Goal: Task Accomplishment & Management: Use online tool/utility

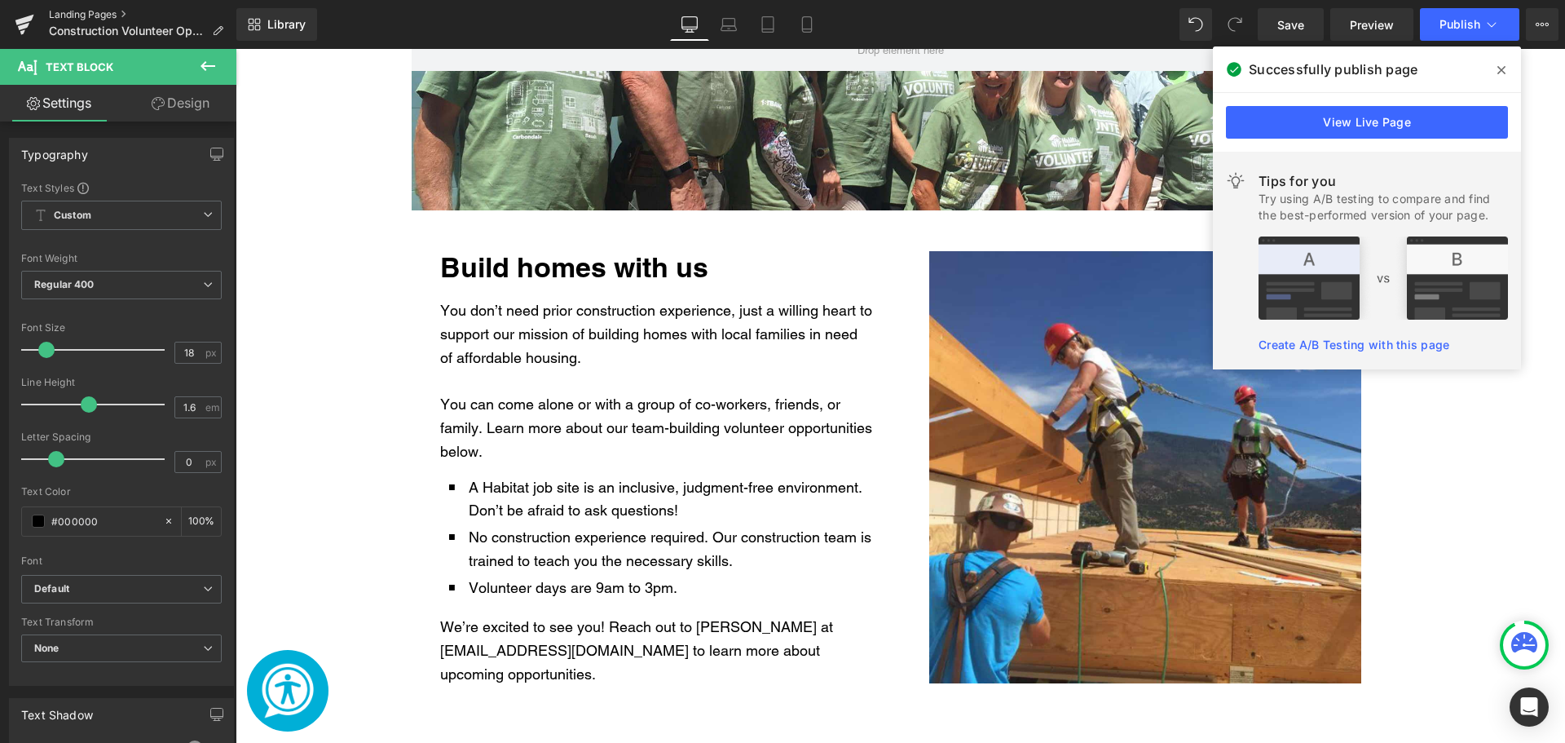
click at [95, 8] on link "Landing Pages" at bounding box center [142, 14] width 187 height 13
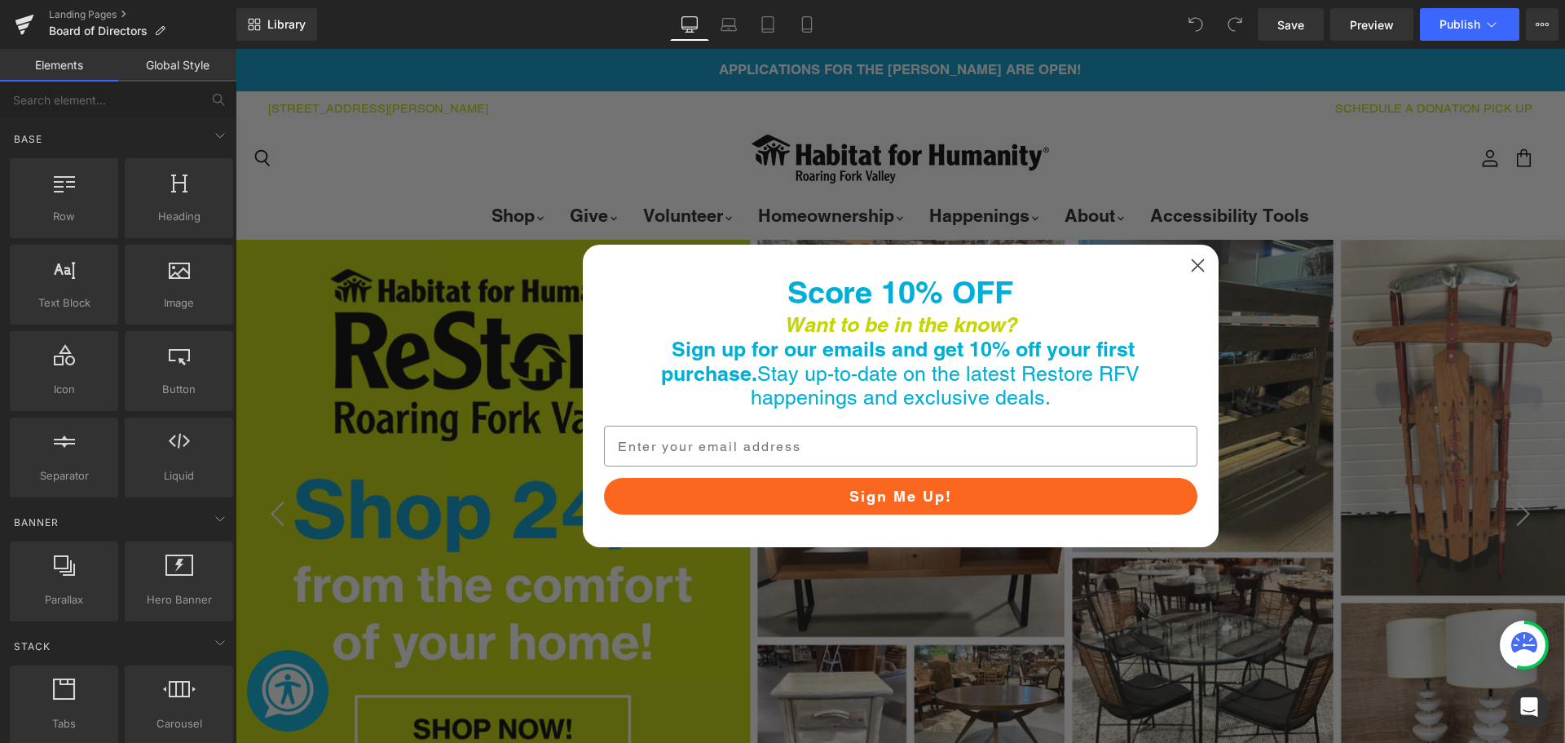
click at [1192, 267] on circle "Close dialog" at bounding box center [1197, 265] width 27 height 27
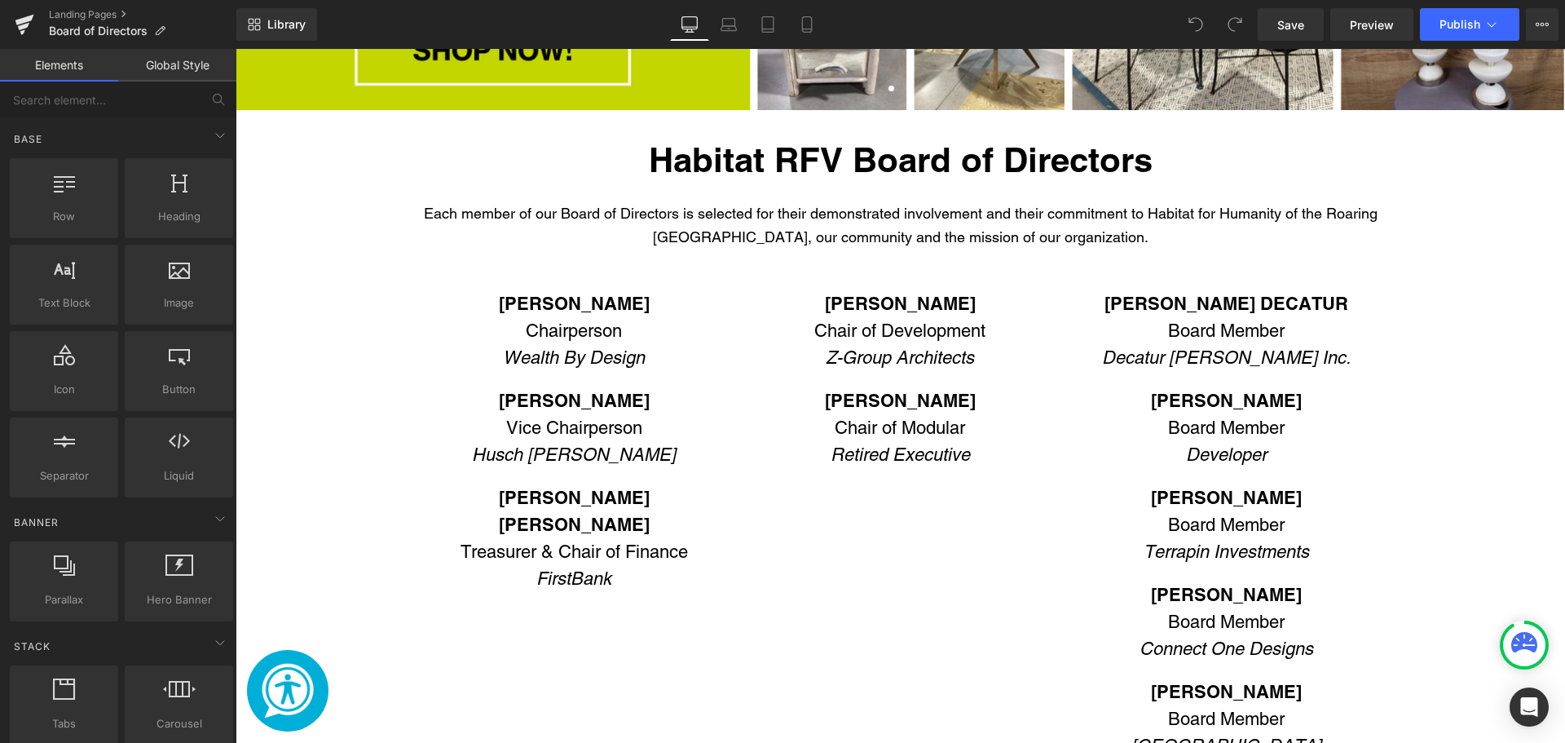
scroll to position [734, 0]
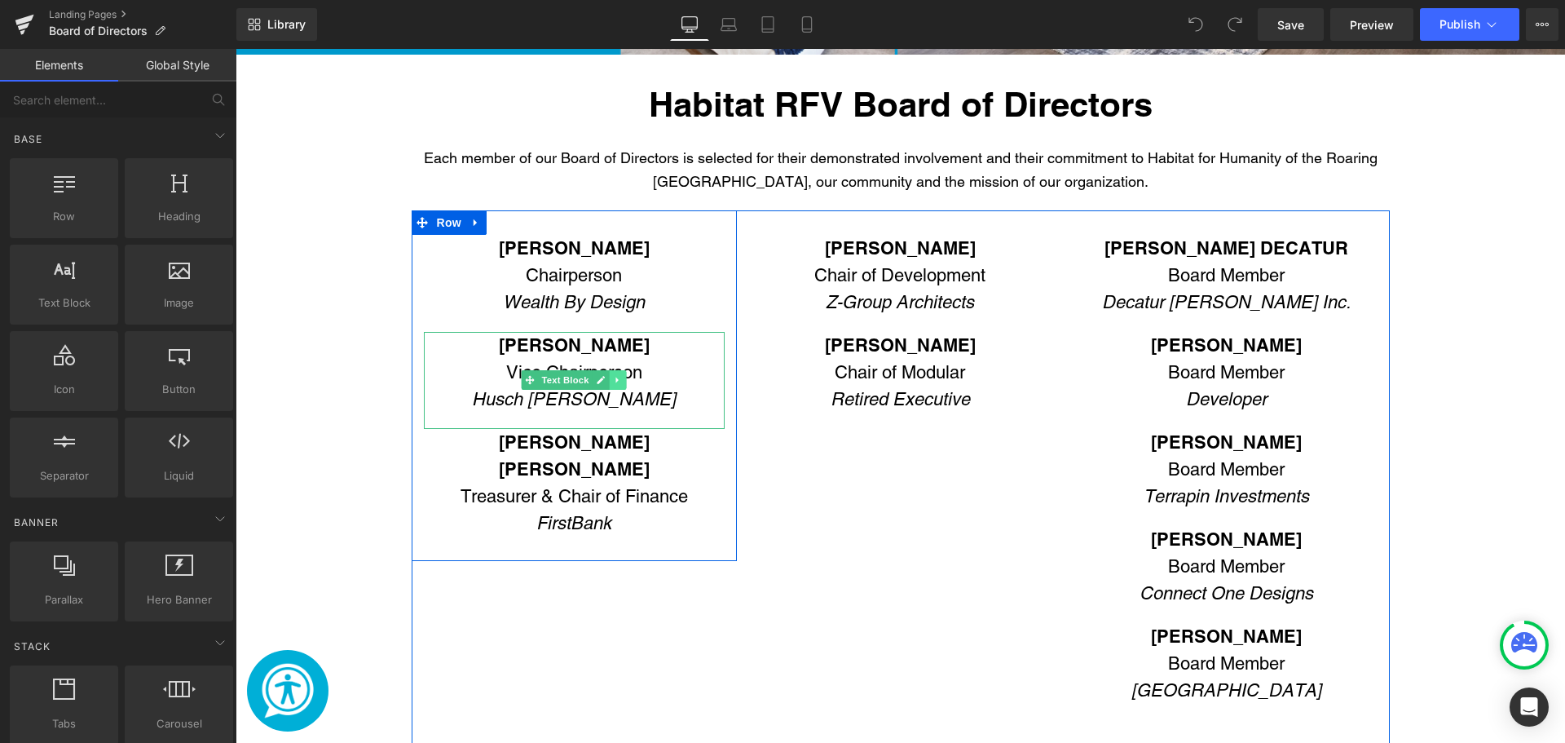
click at [616, 380] on icon "Main content" at bounding box center [617, 380] width 2 height 6
click at [618, 380] on link "Main content" at bounding box center [626, 380] width 17 height 20
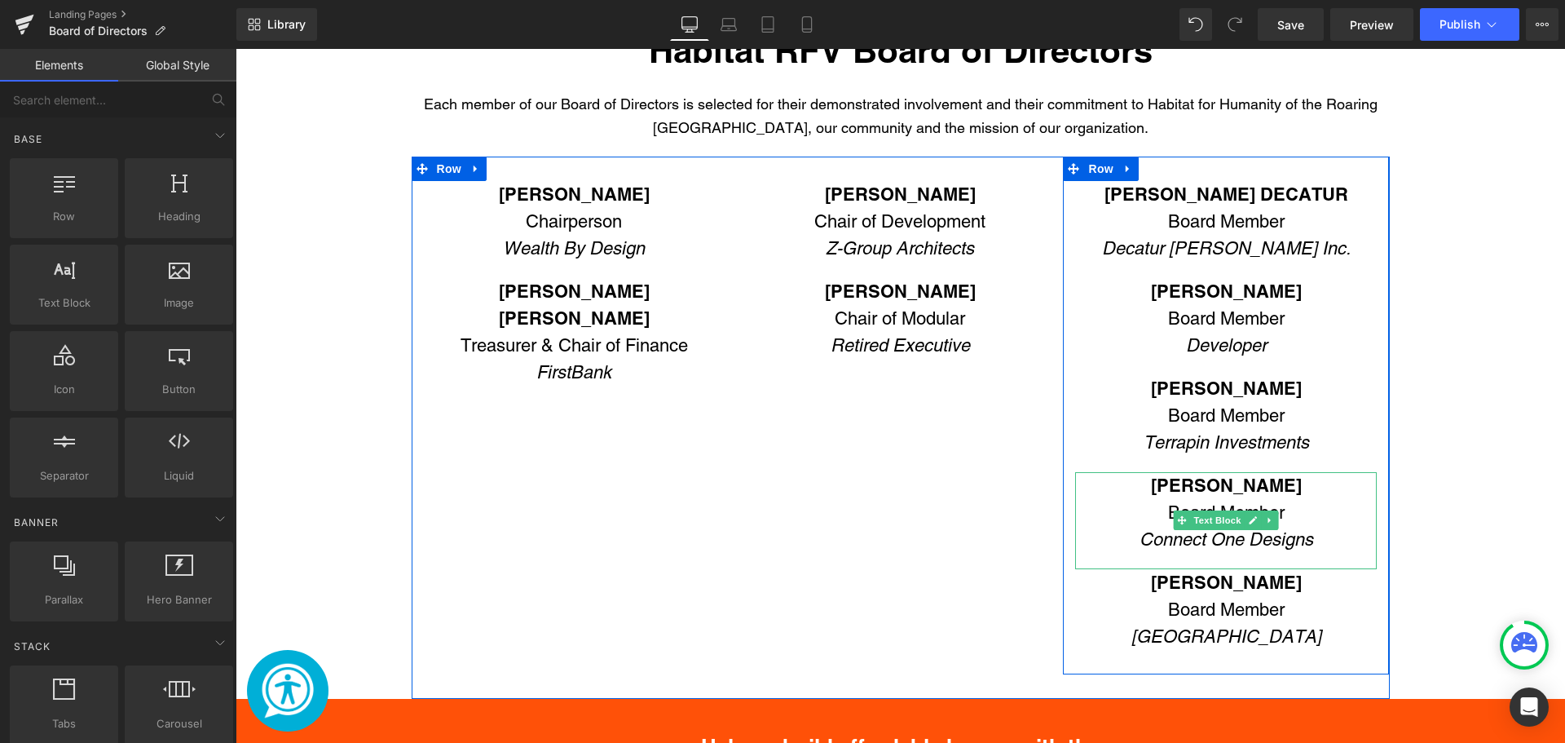
scroll to position [815, 0]
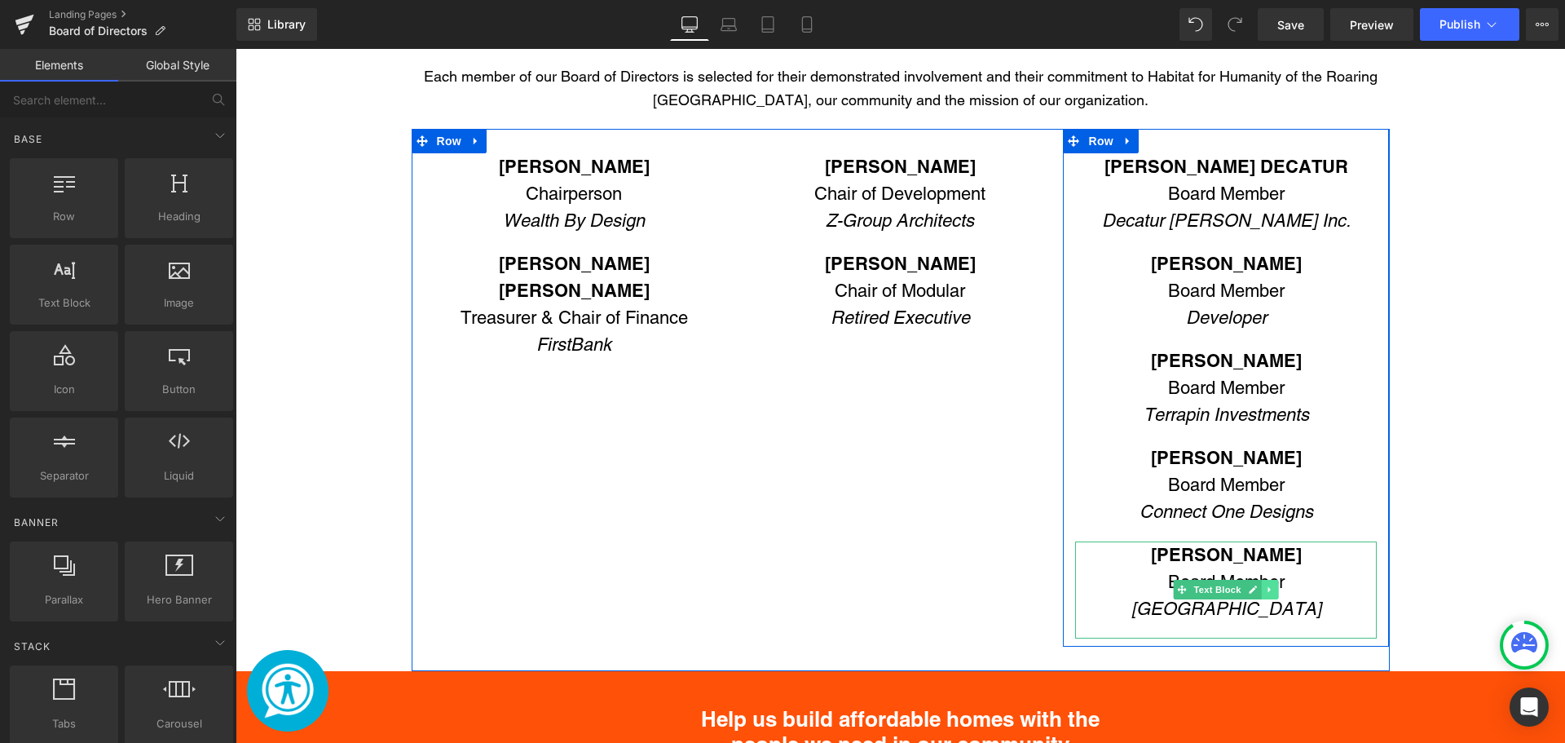
click at [1268, 589] on icon "Main content" at bounding box center [1270, 589] width 9 height 10
click at [1257, 590] on icon "Main content" at bounding box center [1261, 589] width 9 height 9
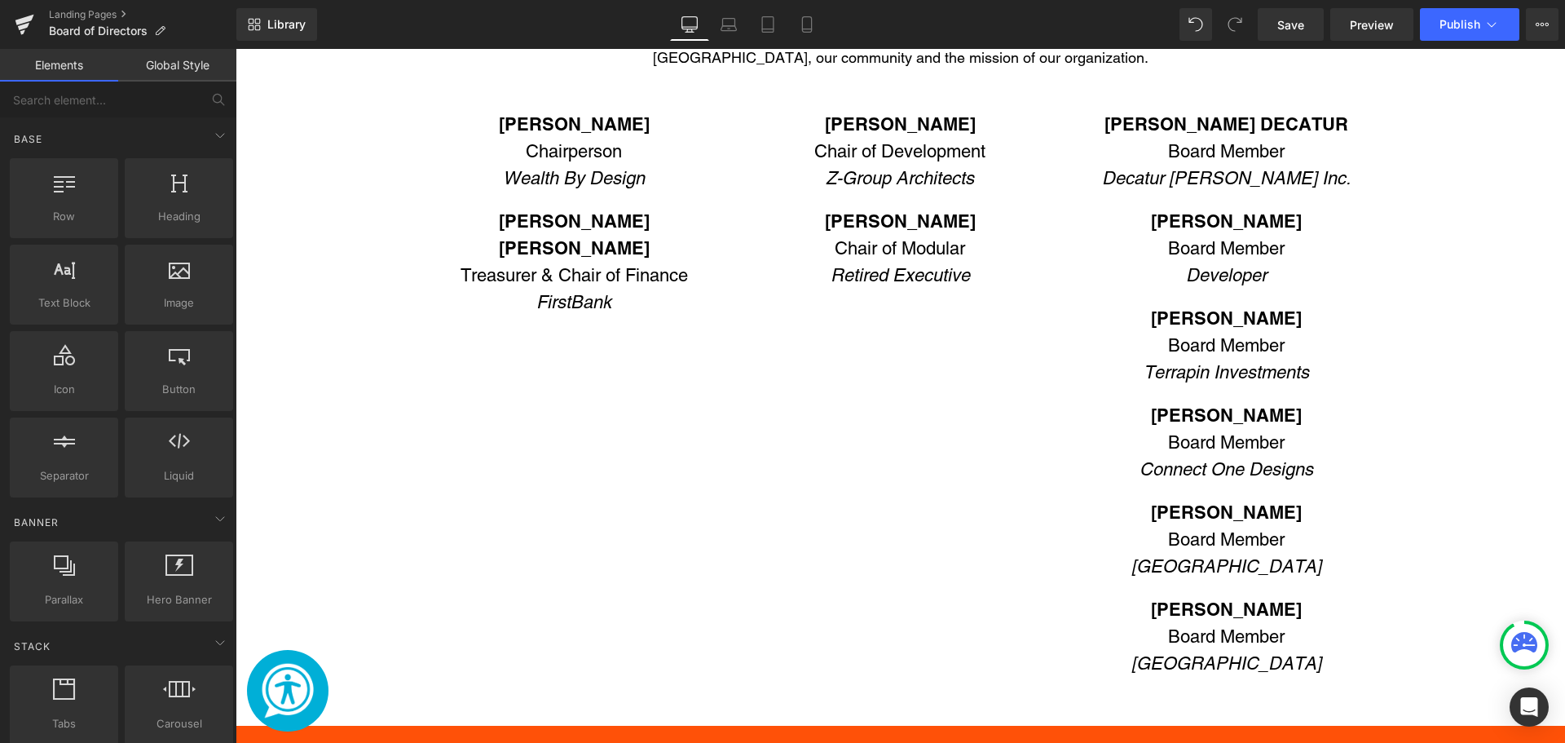
scroll to position [850, 0]
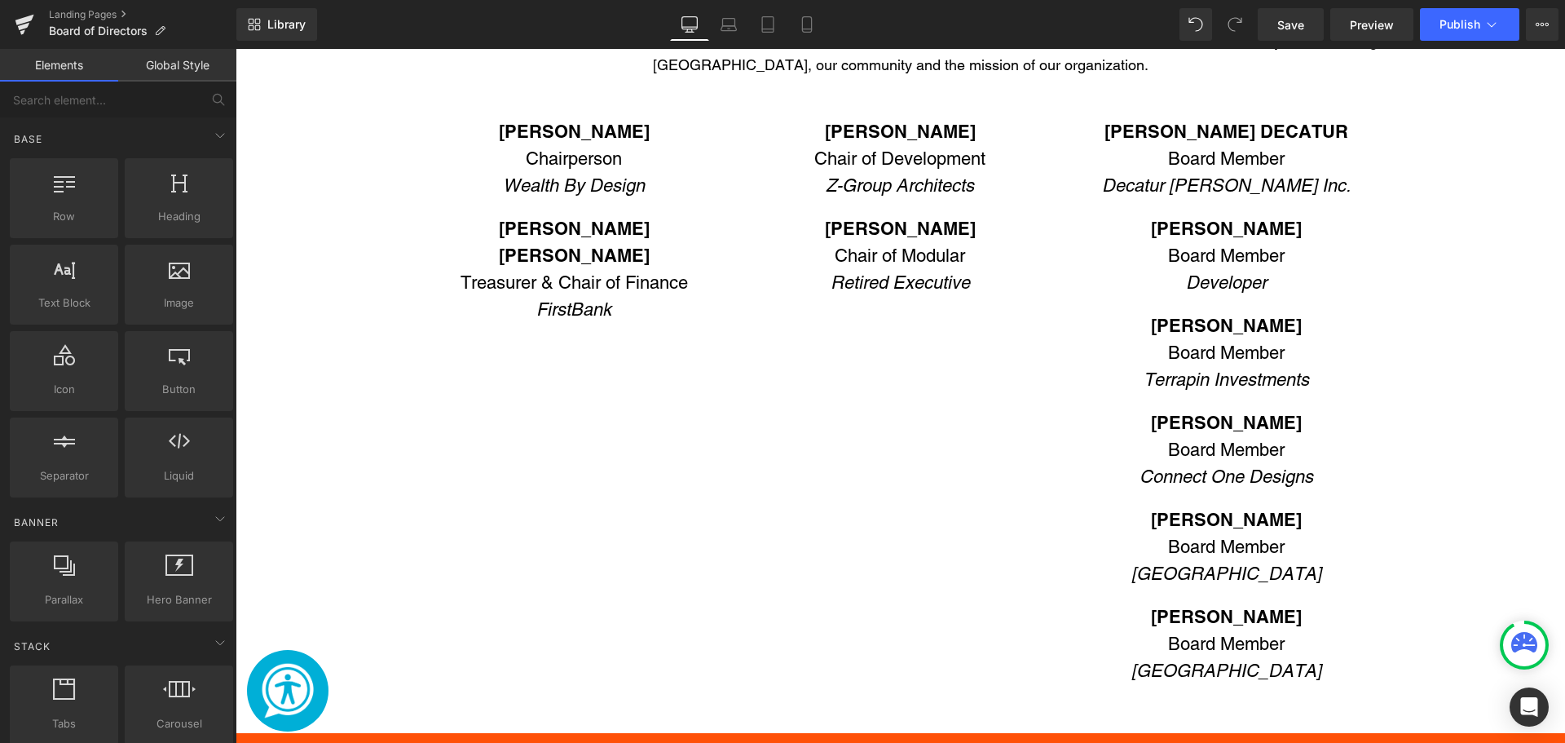
click at [1213, 619] on b "NATHAN STOWE" at bounding box center [1226, 616] width 151 height 21
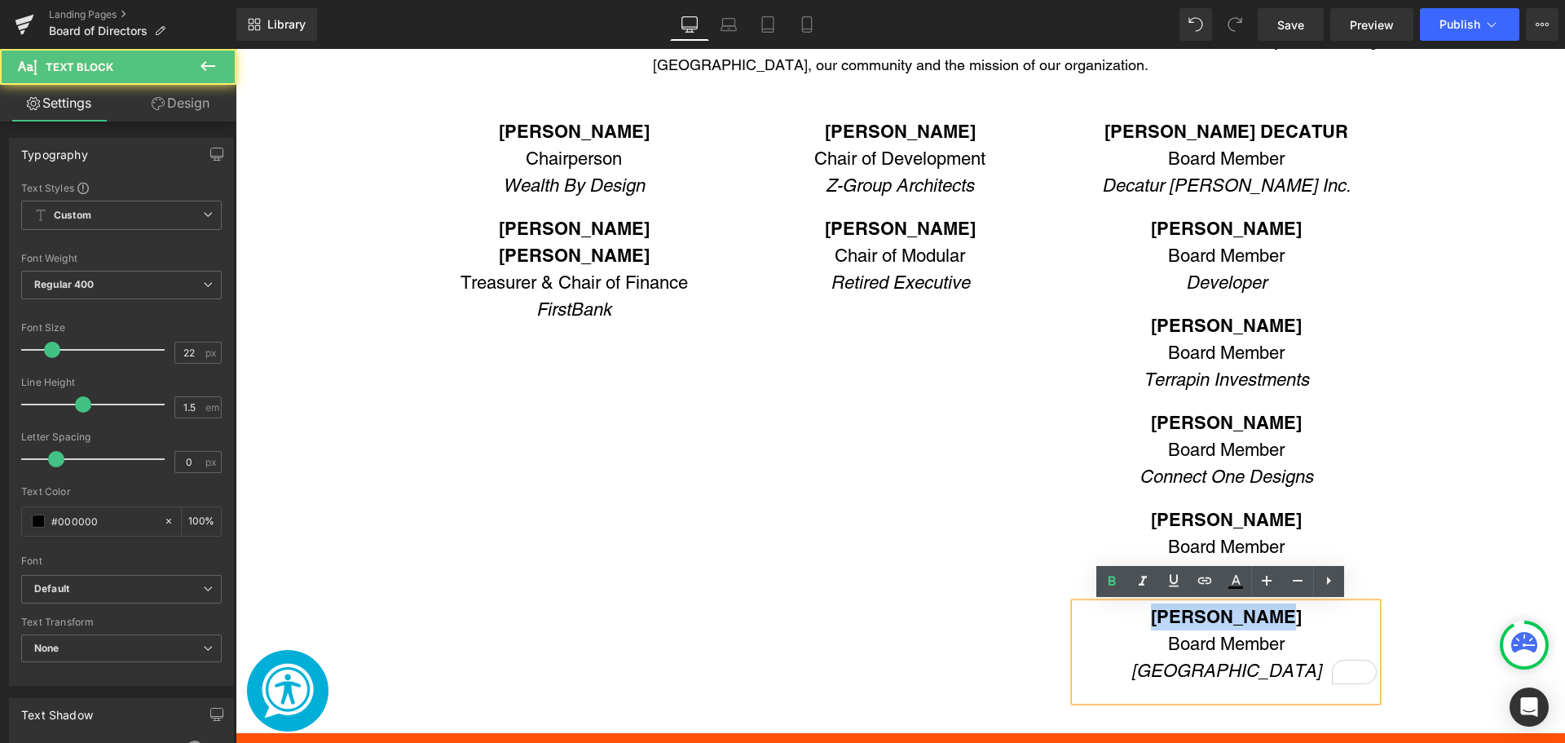
drag, startPoint x: 1302, startPoint y: 620, endPoint x: 1114, endPoint y: 611, distance: 187.7
click at [1114, 611] on p "NATHAN STOWE" at bounding box center [1226, 616] width 302 height 27
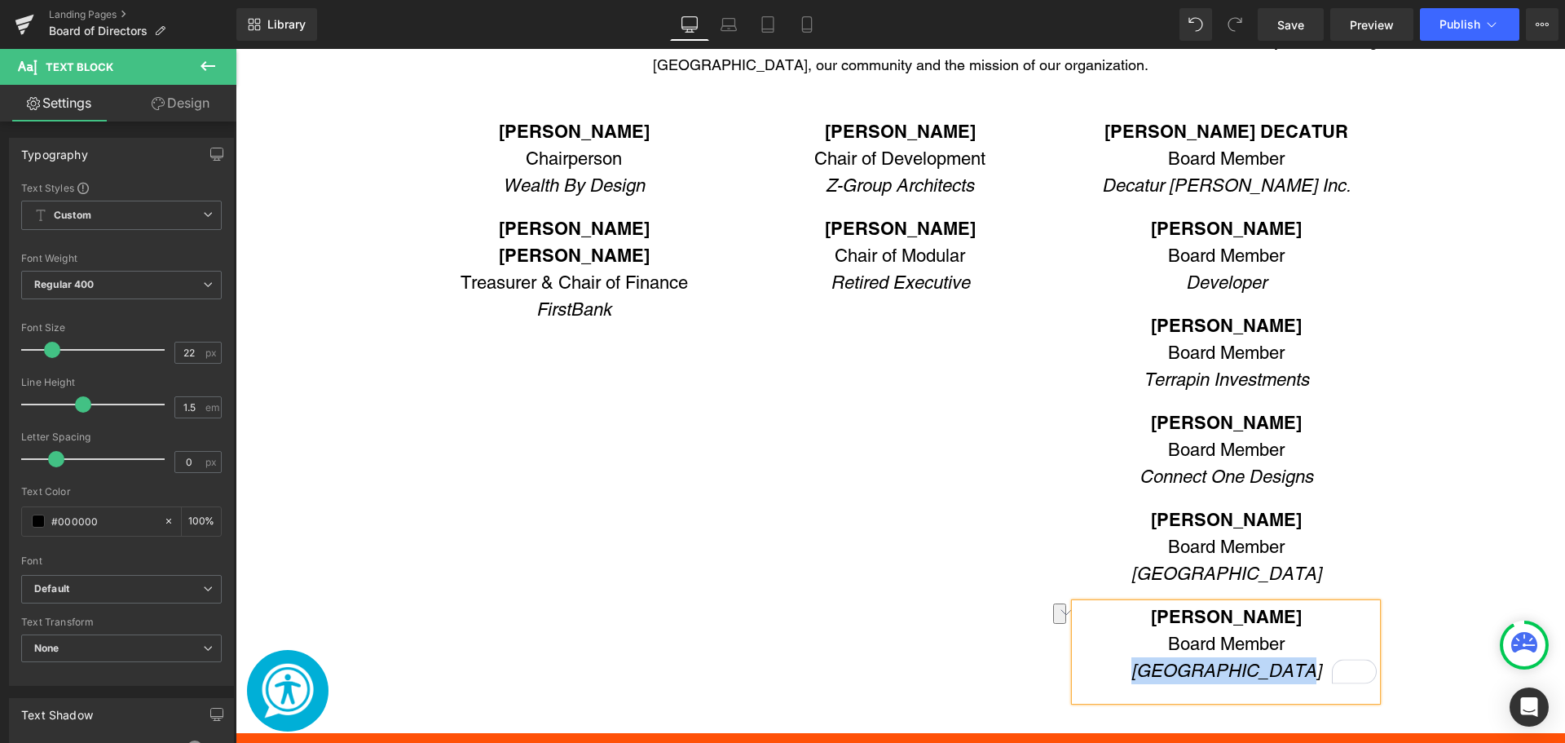
drag, startPoint x: 1288, startPoint y: 673, endPoint x: 1152, endPoint y: 673, distance: 136.1
click at [1152, 673] on icon "Blue Oak Studios" at bounding box center [1226, 670] width 190 height 20
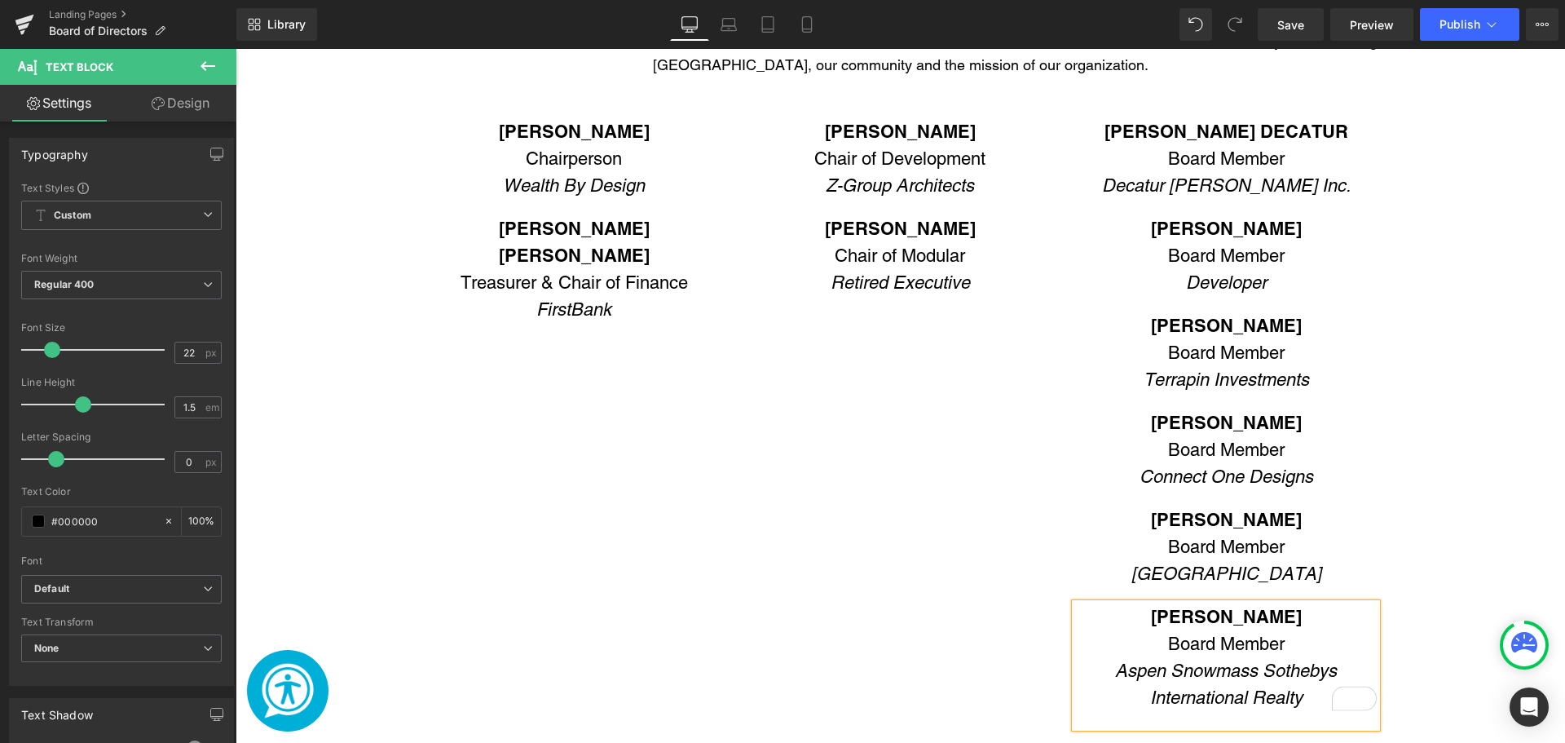
click at [880, 493] on div "DANIELLE HOWARD Chairperson Wealth By Design Text Block JORGE ROJAS LOPEZ Treas…" at bounding box center [901, 427] width 978 height 666
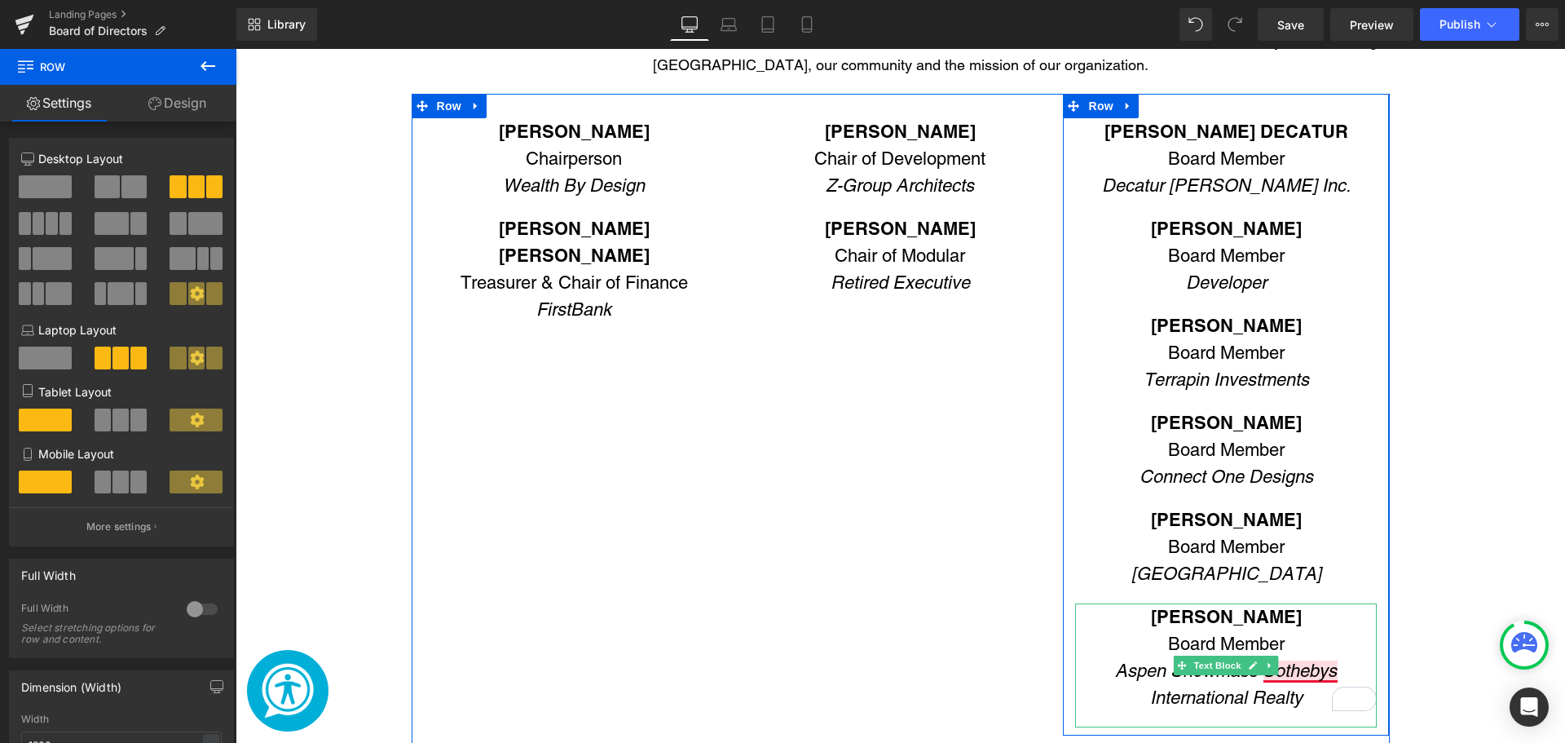
click at [1321, 673] on icon "Aspen Snowmass Sothebys International Realty" at bounding box center [1226, 683] width 222 height 47
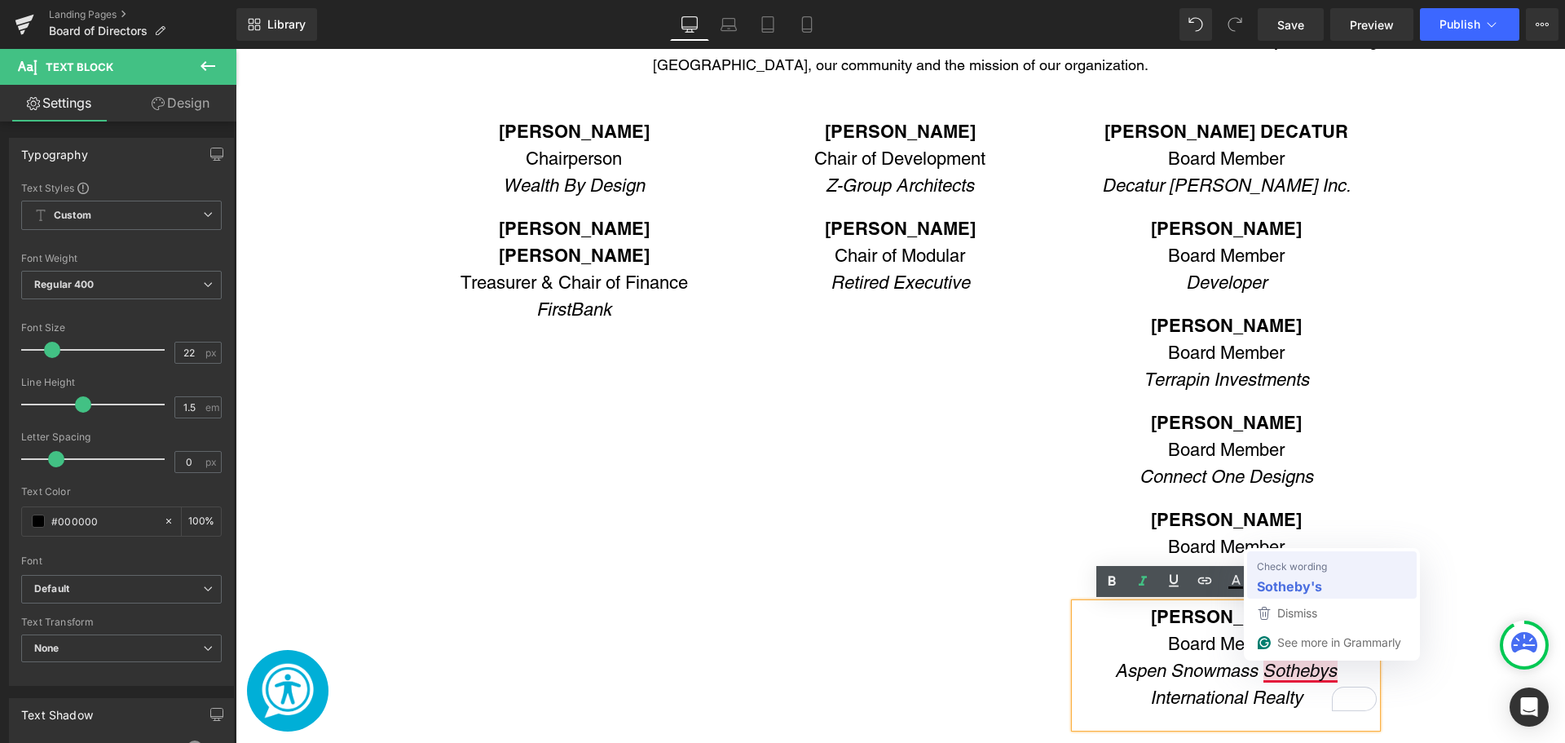
click at [1320, 577] on strong "Sotheby's" at bounding box center [1289, 586] width 65 height 20
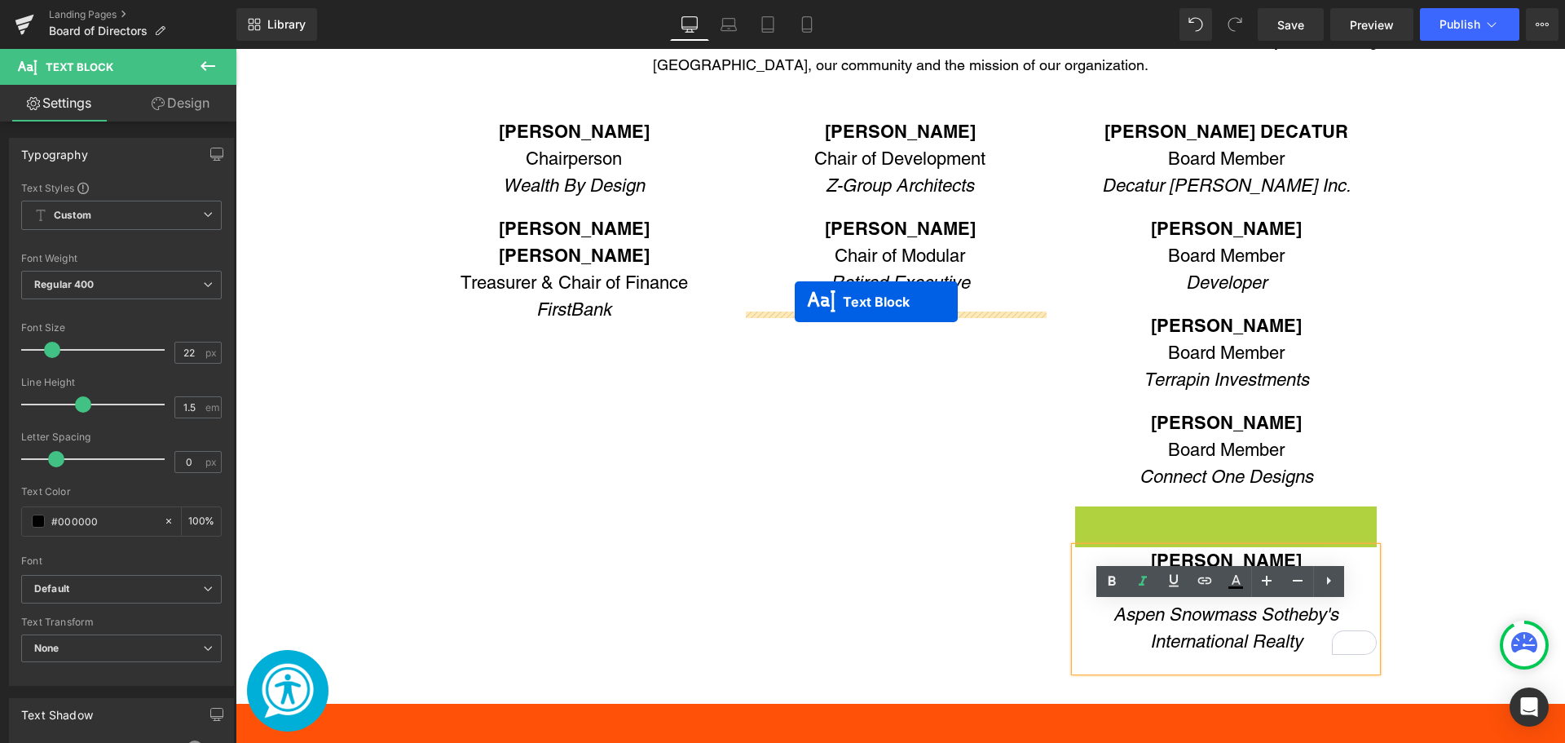
drag, startPoint x: 1145, startPoint y: 550, endPoint x: 795, endPoint y: 302, distance: 429.8
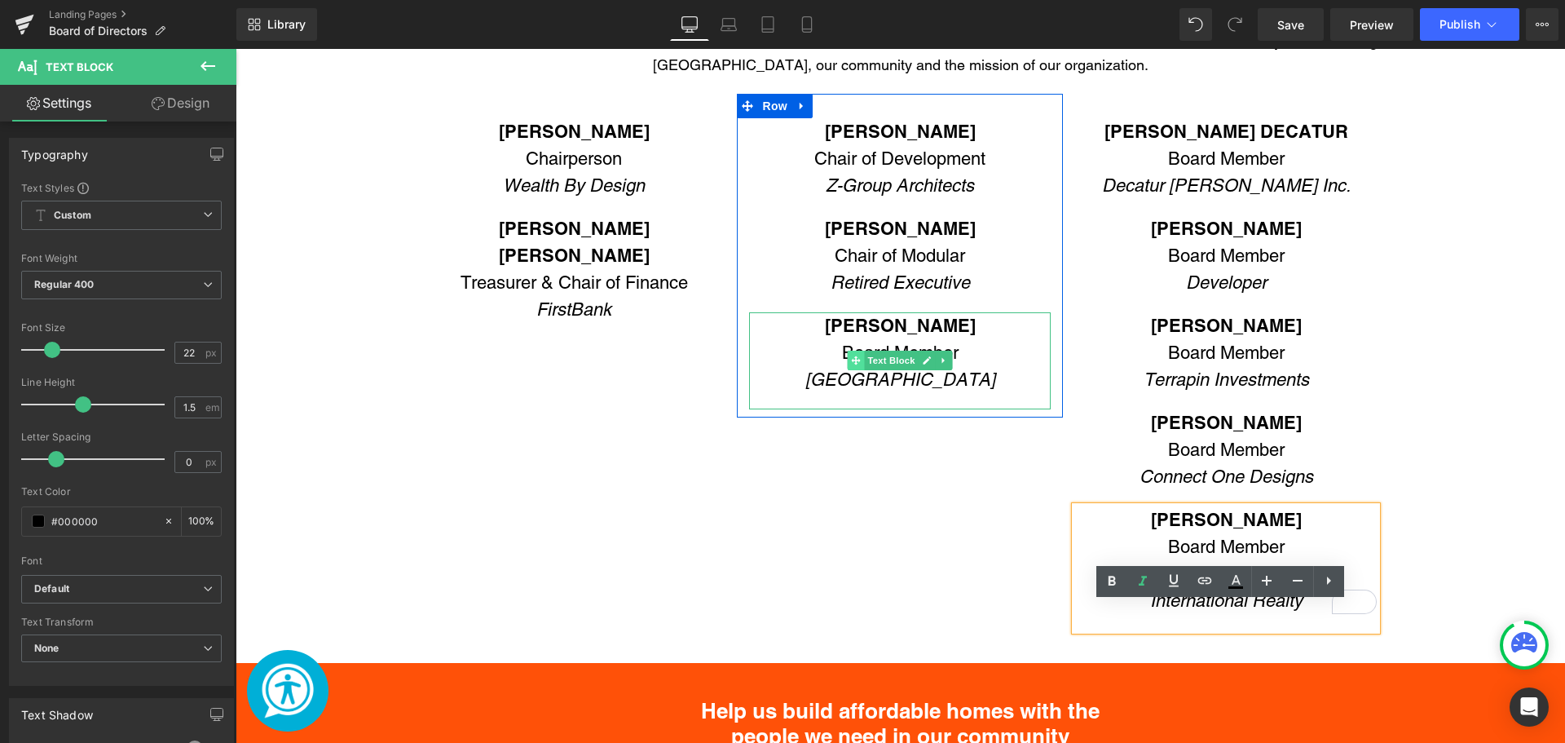
click at [857, 351] on span "Main content" at bounding box center [856, 361] width 17 height 20
click at [855, 346] on p "Board Member" at bounding box center [900, 352] width 302 height 27
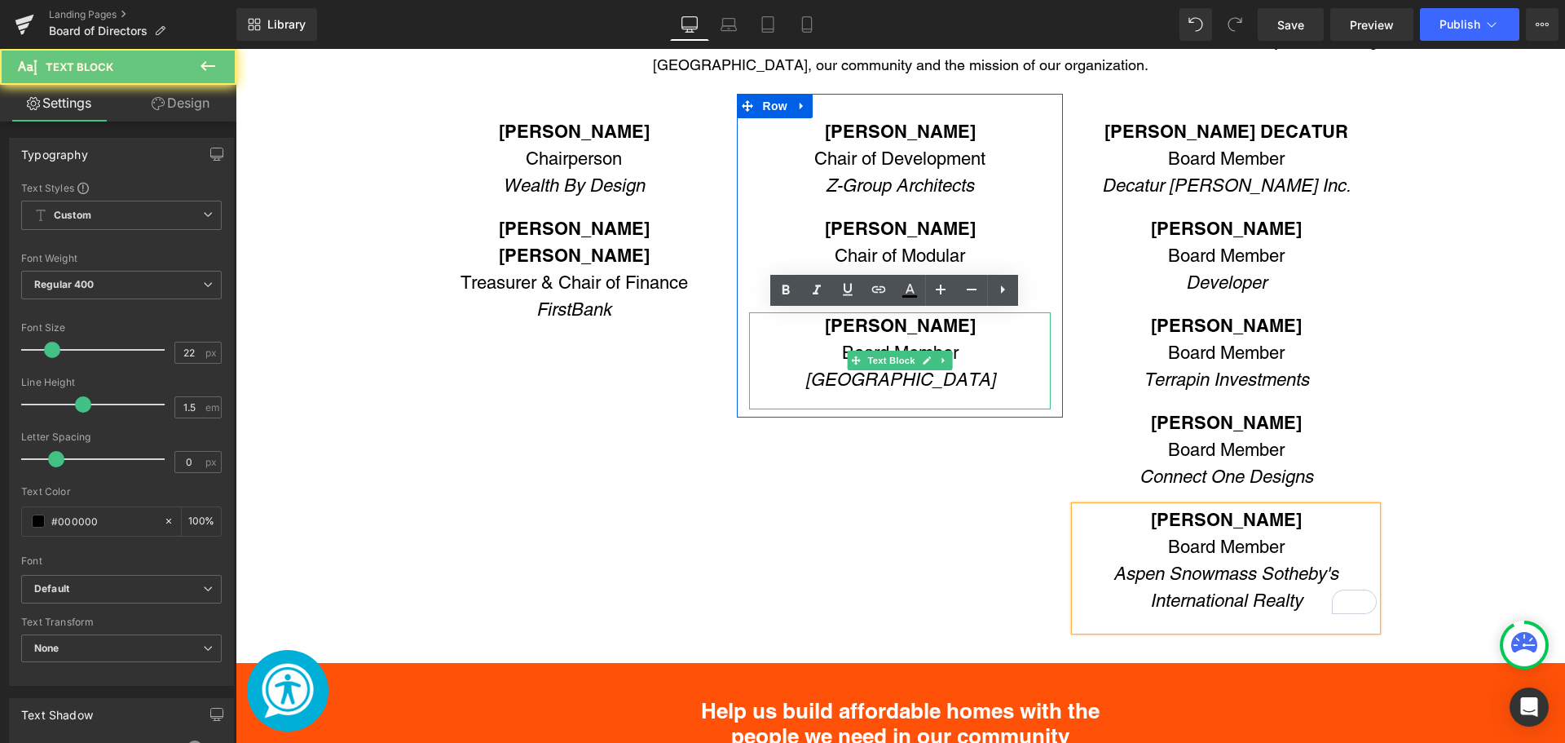
click at [855, 346] on p "Board Member" at bounding box center [900, 352] width 302 height 27
